Goal: Find contact information: Find contact information

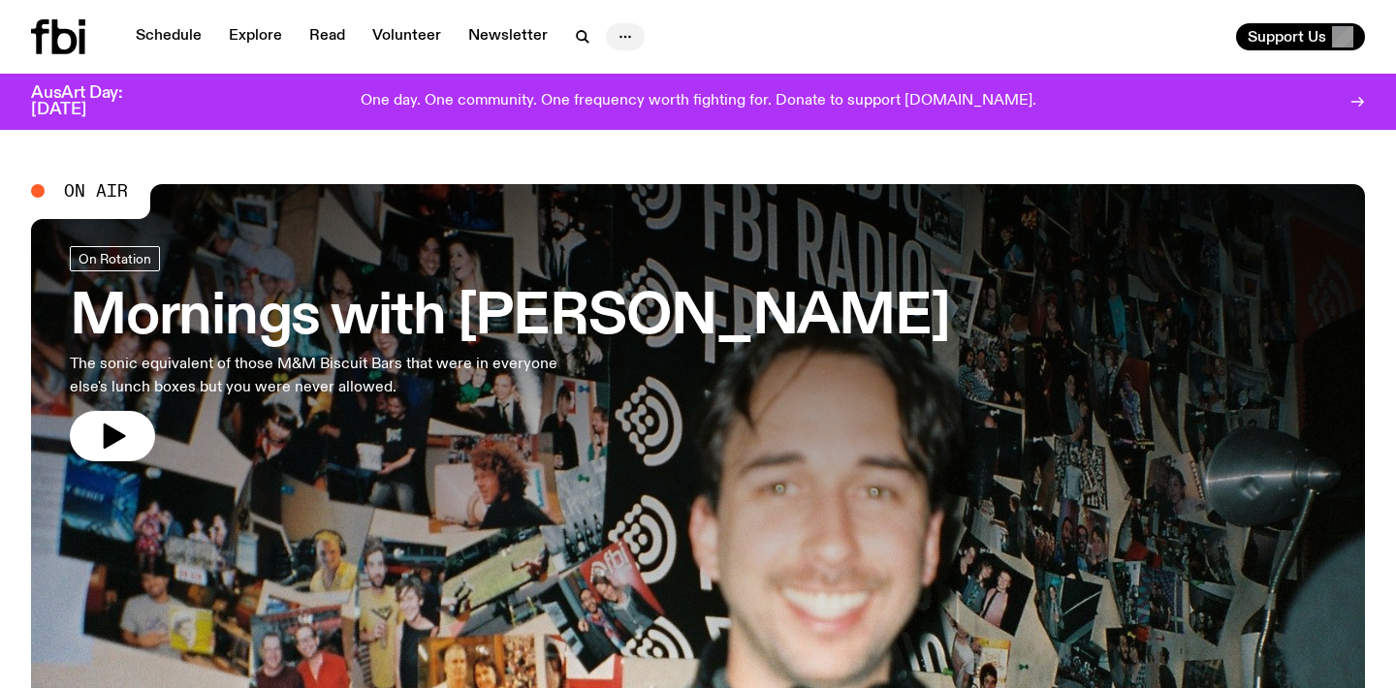
click at [622, 37] on icon "button" at bounding box center [625, 36] width 23 height 23
click at [618, 82] on link "About Us" at bounding box center [625, 77] width 97 height 27
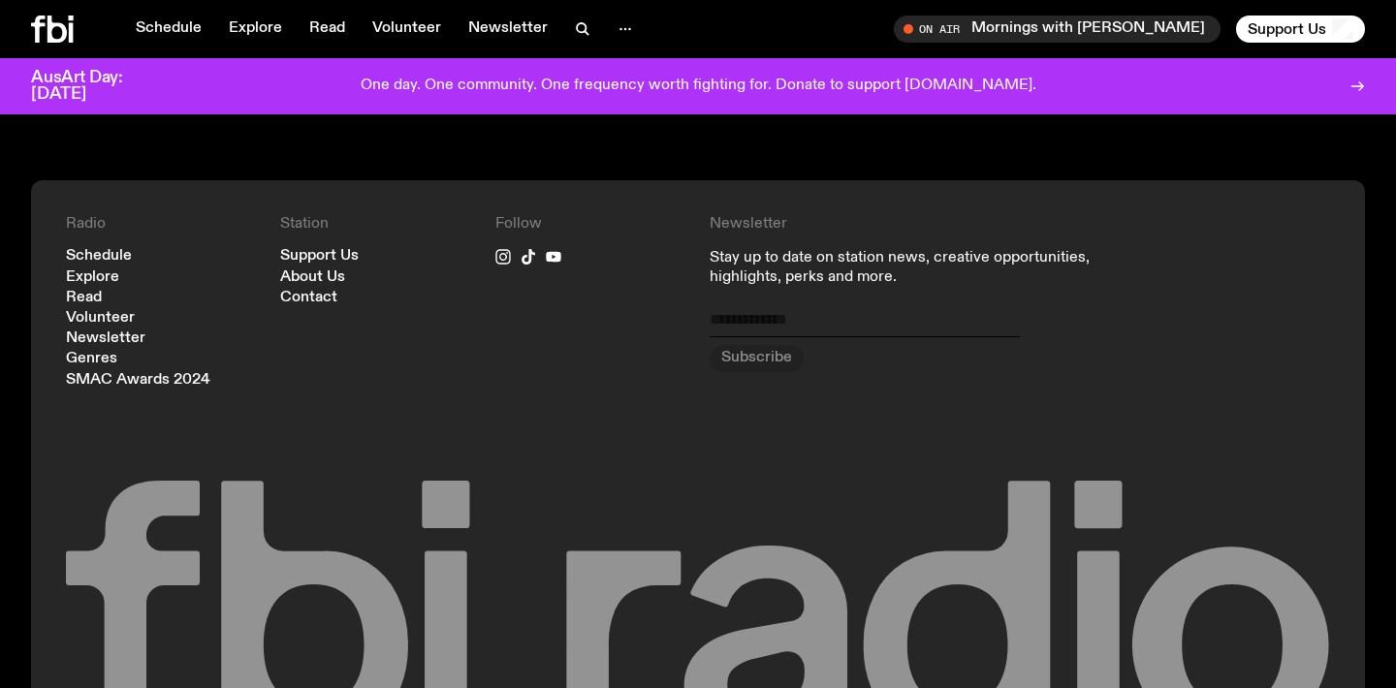
scroll to position [2153, 0]
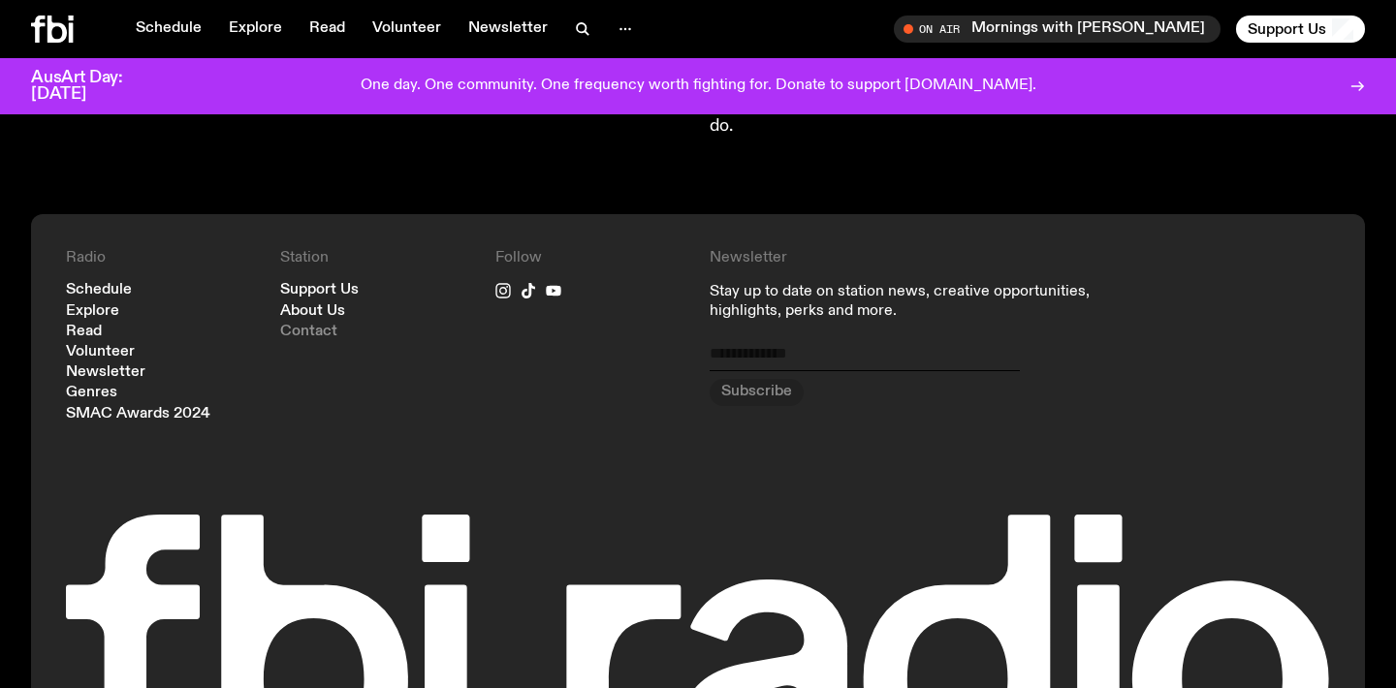
click at [329, 325] on link "Contact" at bounding box center [308, 332] width 57 height 15
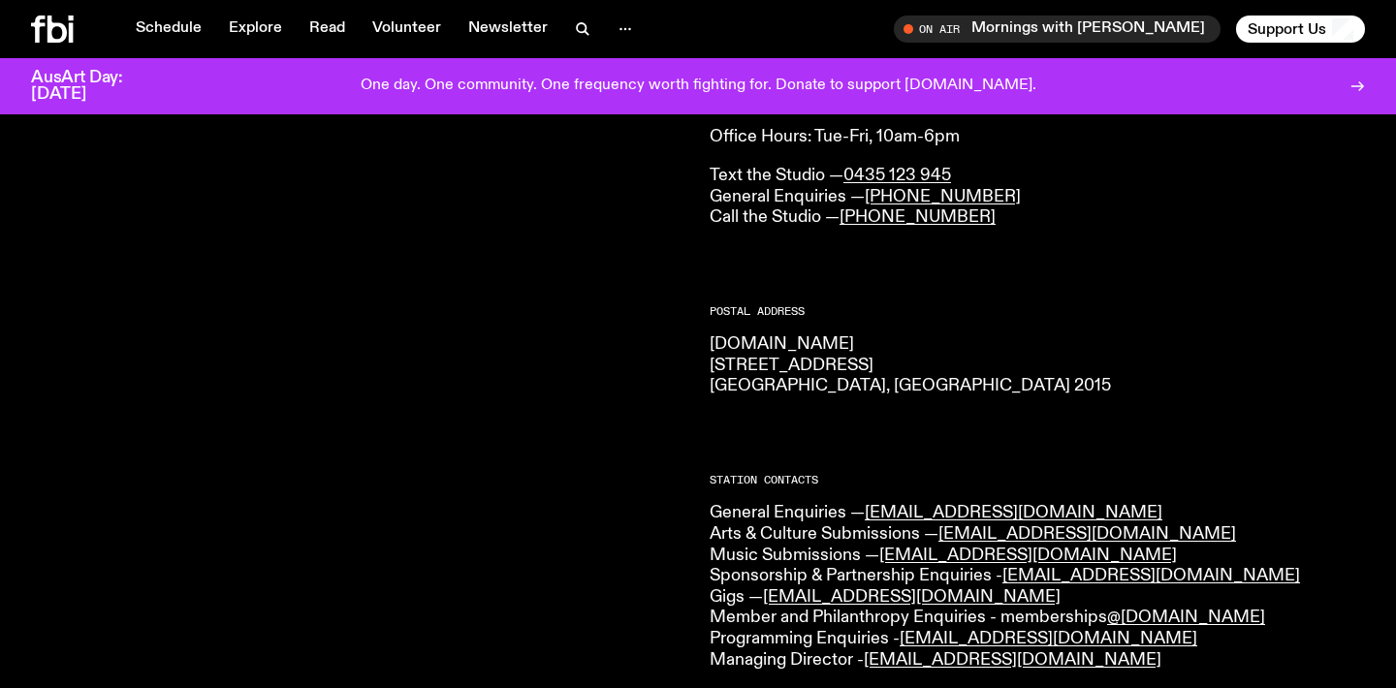
scroll to position [174, 0]
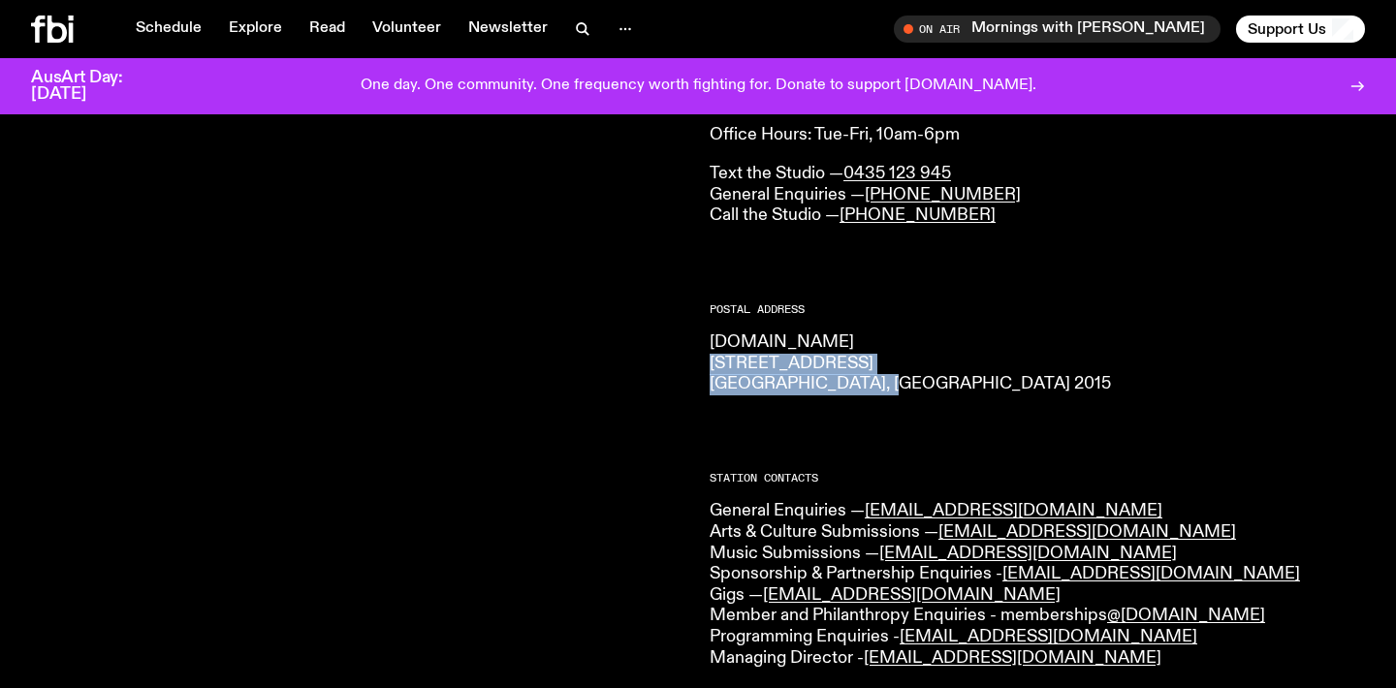
drag, startPoint x: 883, startPoint y: 385, endPoint x: 709, endPoint y: 364, distance: 175.8
click at [709, 364] on div "CONTACT US Office Hours: Tue-Fri, 10am-6pm Text the Studio — 0435 123 945 Gener…" at bounding box center [698, 692] width 1396 height 1237
copy p "[STREET_ADDRESS] 2015"
click at [708, 411] on div "CONTACT US Office Hours: Tue-Fri, 10am-6pm Text the Studio — 0435 123 945 Gener…" at bounding box center [698, 692] width 1396 height 1237
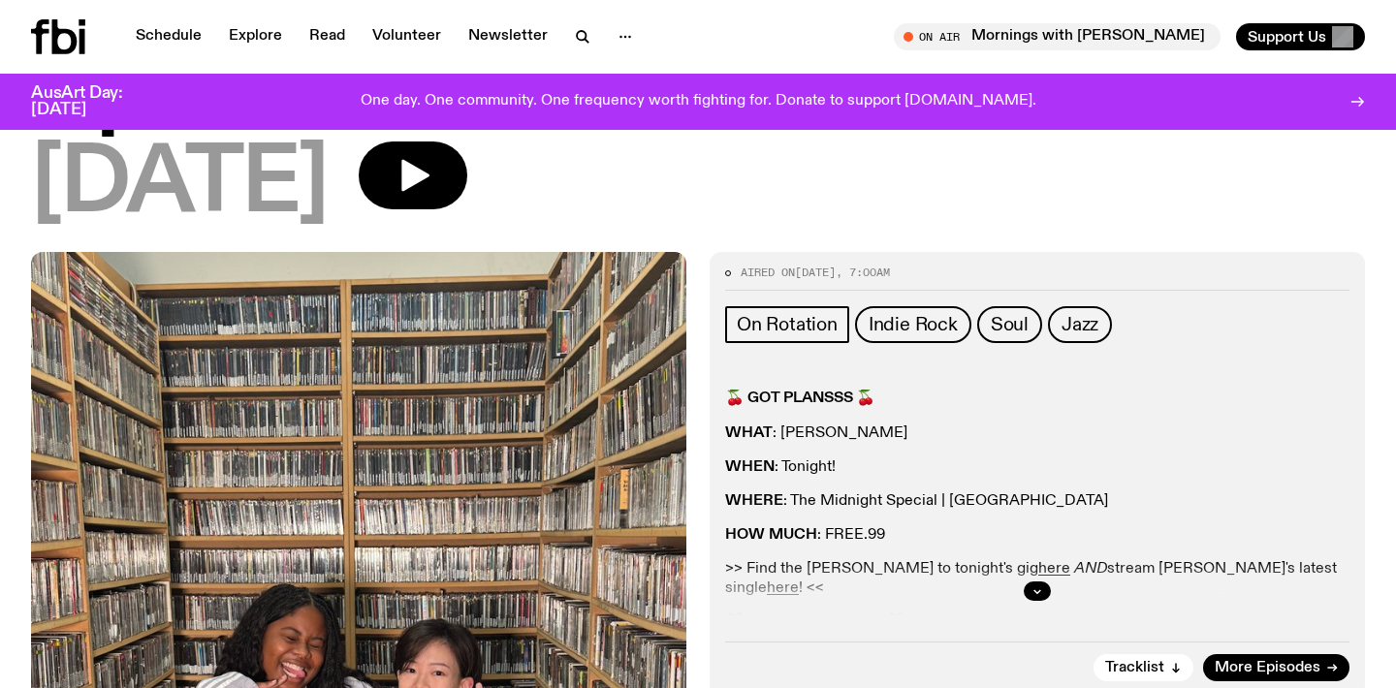
scroll to position [219, 0]
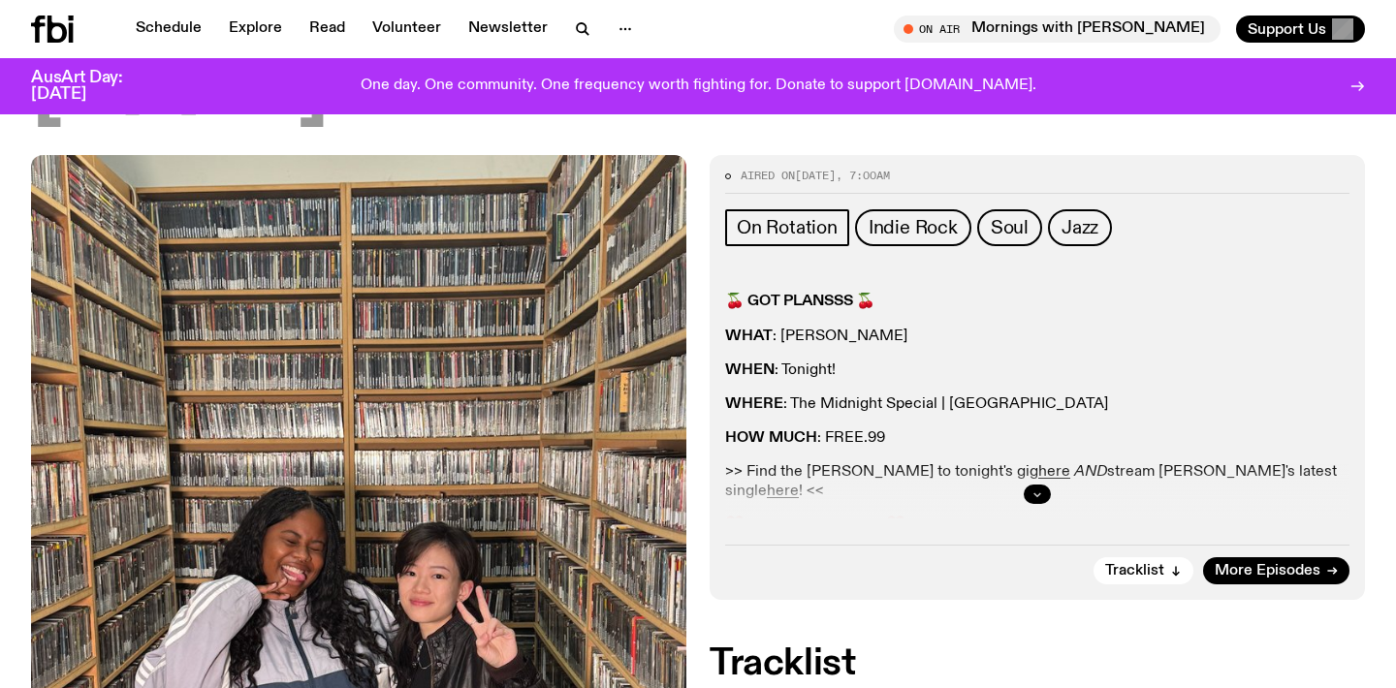
click at [1035, 490] on icon "button" at bounding box center [1038, 495] width 12 height 12
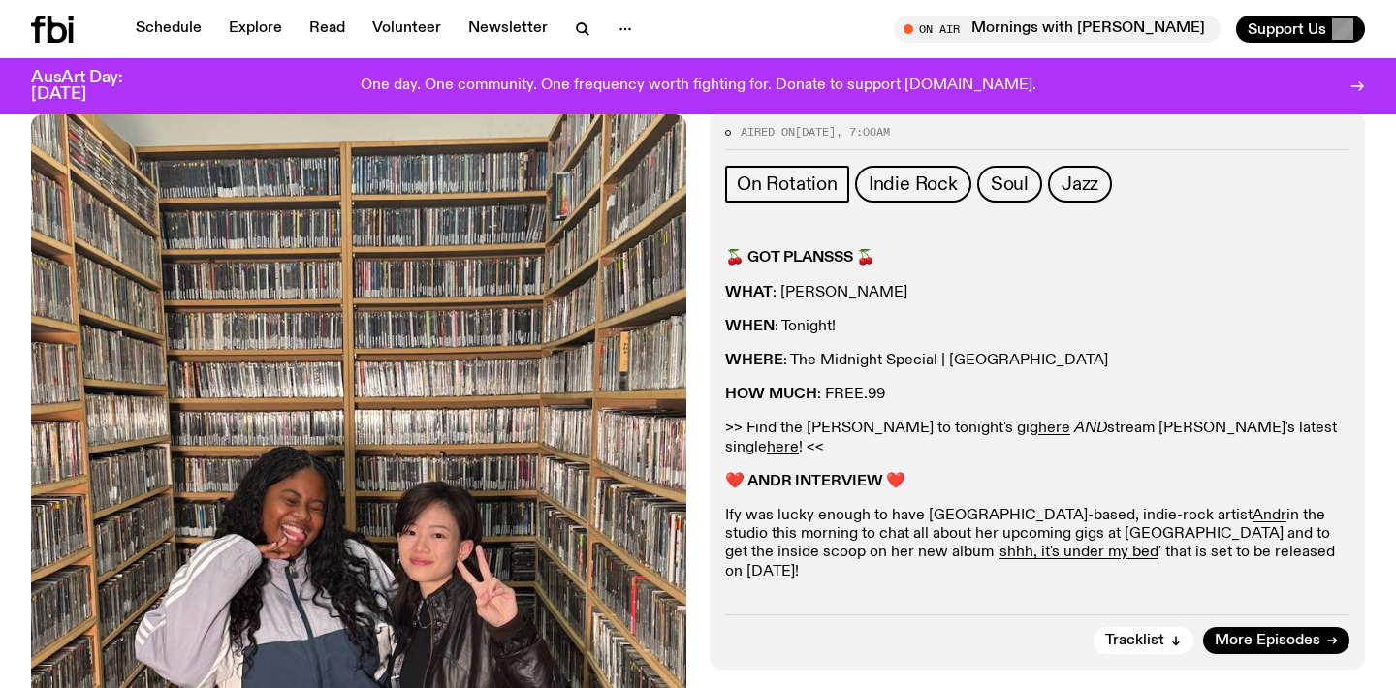
scroll to position [267, 0]
